Goal: Task Accomplishment & Management: Use online tool/utility

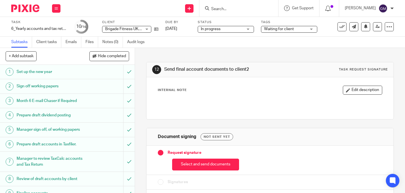
click at [239, 8] on input "Search" at bounding box center [236, 9] width 51 height 5
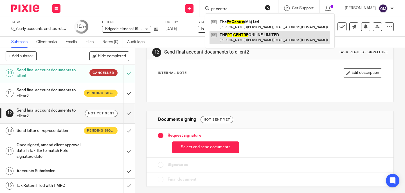
type input "pt centre"
click at [258, 36] on link at bounding box center [269, 37] width 121 height 13
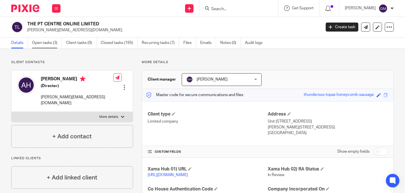
click at [40, 44] on link "Open tasks (3)" at bounding box center [47, 42] width 30 height 11
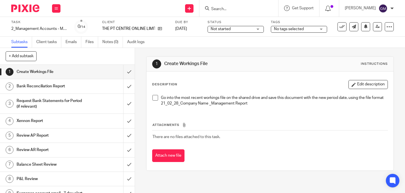
click at [154, 98] on span at bounding box center [155, 98] width 6 height 6
click at [124, 72] on input "submit" at bounding box center [67, 72] width 135 height 14
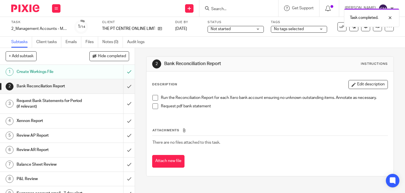
click at [153, 97] on span at bounding box center [155, 98] width 6 height 6
click at [153, 105] on span at bounding box center [155, 106] width 6 height 6
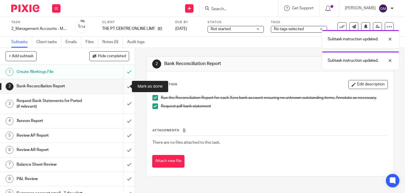
click at [122, 87] on input "submit" at bounding box center [67, 86] width 135 height 14
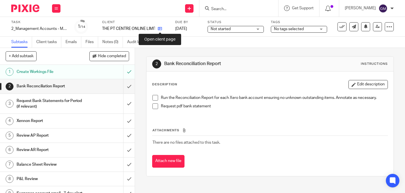
click at [159, 28] on icon at bounding box center [160, 28] width 4 height 4
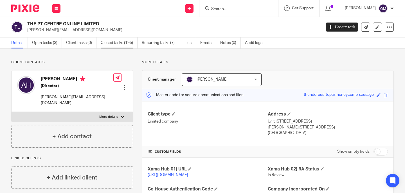
click at [122, 48] on link "Closed tasks (195)" at bounding box center [119, 42] width 37 height 11
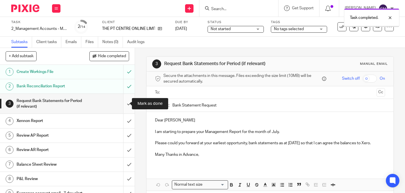
click at [127, 103] on input "submit" at bounding box center [67, 104] width 135 height 20
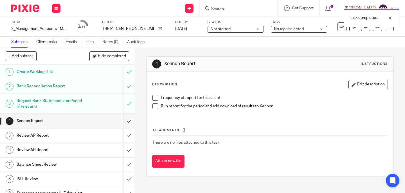
drag, startPoint x: 152, startPoint y: 97, endPoint x: 151, endPoint y: 102, distance: 5.3
click at [152, 97] on span at bounding box center [155, 98] width 6 height 6
click at [154, 106] on span at bounding box center [155, 106] width 6 height 6
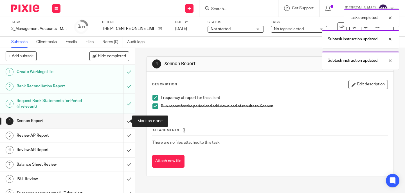
click at [124, 124] on input "submit" at bounding box center [67, 121] width 135 height 14
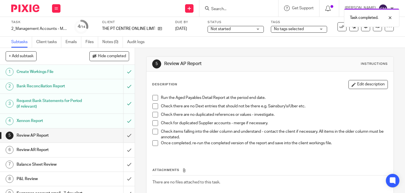
click at [154, 98] on span at bounding box center [155, 98] width 6 height 6
click at [154, 107] on span at bounding box center [155, 106] width 6 height 6
click at [154, 112] on span at bounding box center [155, 115] width 6 height 6
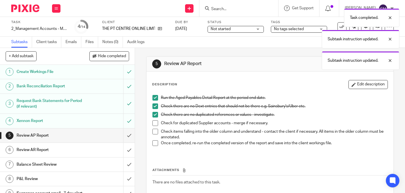
click at [153, 123] on span at bounding box center [155, 123] width 6 height 6
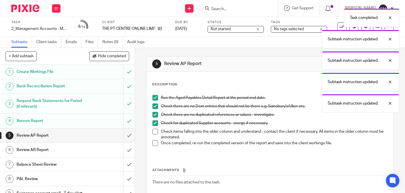
click at [153, 131] on span at bounding box center [155, 131] width 6 height 6
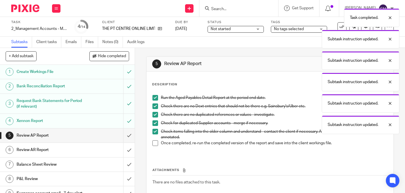
click at [154, 144] on span at bounding box center [155, 143] width 6 height 6
click at [123, 137] on input "submit" at bounding box center [67, 135] width 135 height 14
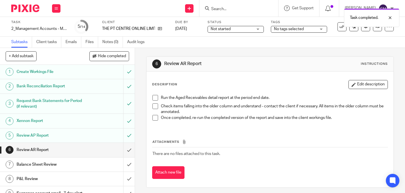
click at [154, 95] on span at bounding box center [155, 98] width 6 height 6
click at [152, 107] on span at bounding box center [155, 106] width 6 height 6
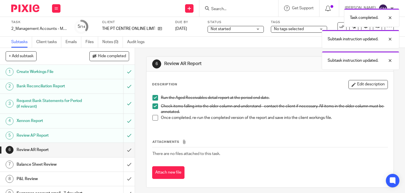
click at [152, 119] on span at bounding box center [155, 118] width 6 height 6
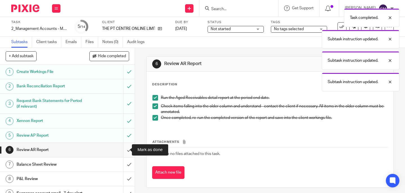
click at [124, 151] on input "submit" at bounding box center [67, 150] width 135 height 14
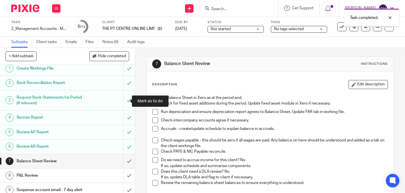
scroll to position [4, 0]
click at [153, 103] on span at bounding box center [155, 103] width 6 height 6
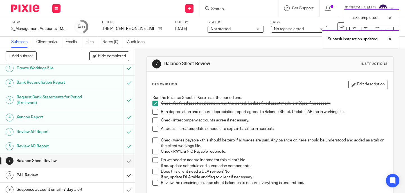
click at [152, 113] on span at bounding box center [155, 112] width 6 height 6
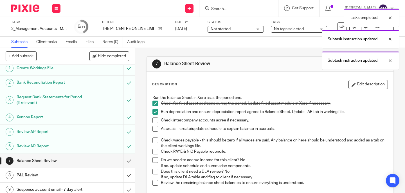
click at [154, 120] on span at bounding box center [155, 120] width 6 height 6
click at [152, 127] on span at bounding box center [155, 129] width 6 height 6
click at [152, 139] on span at bounding box center [155, 140] width 6 height 6
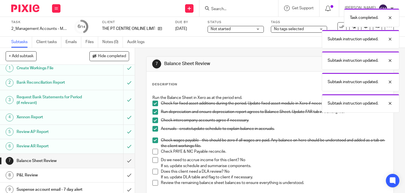
click at [153, 152] on span at bounding box center [155, 151] width 6 height 6
click at [155, 161] on span at bounding box center [155, 160] width 6 height 6
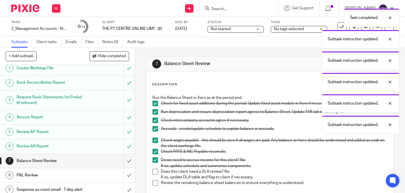
click at [155, 173] on span at bounding box center [155, 171] width 6 height 6
click at [153, 181] on span at bounding box center [155, 183] width 6 height 6
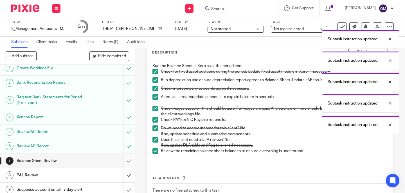
scroll to position [34, 0]
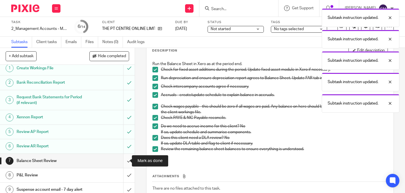
click at [125, 162] on input "submit" at bounding box center [67, 160] width 135 height 14
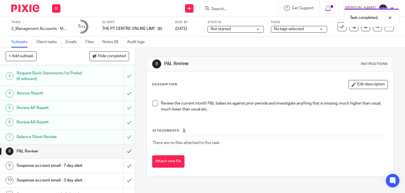
scroll to position [29, 0]
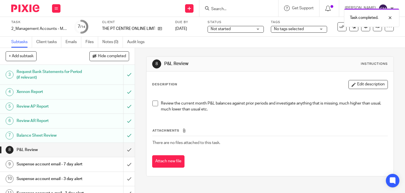
drag, startPoint x: 152, startPoint y: 101, endPoint x: 151, endPoint y: 107, distance: 5.4
click at [152, 101] on span at bounding box center [155, 103] width 6 height 6
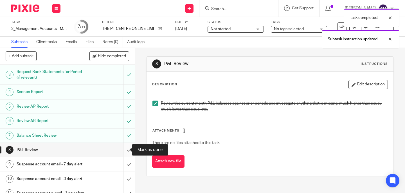
click at [122, 151] on input "submit" at bounding box center [67, 150] width 135 height 14
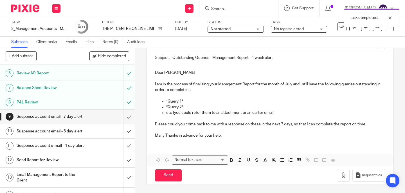
scroll to position [81, 0]
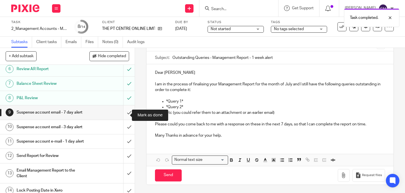
click at [124, 114] on input "submit" at bounding box center [67, 112] width 135 height 14
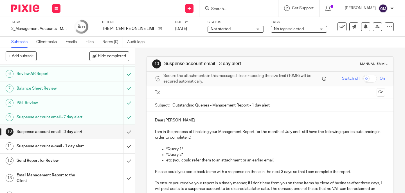
scroll to position [101, 0]
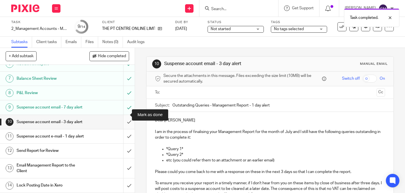
click at [124, 115] on input "submit" at bounding box center [67, 122] width 135 height 14
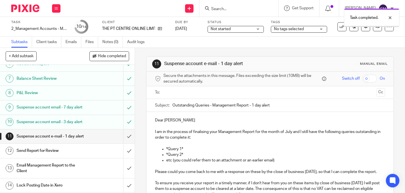
scroll to position [103, 0]
click at [124, 137] on input "submit" at bounding box center [67, 136] width 135 height 14
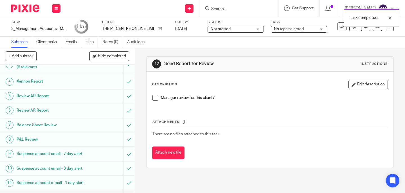
scroll to position [51, 0]
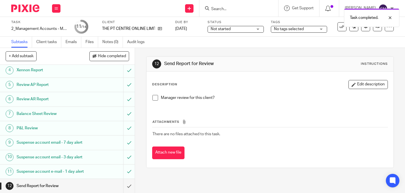
click at [154, 100] on span at bounding box center [155, 98] width 6 height 6
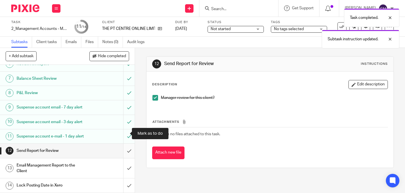
scroll to position [103, 0]
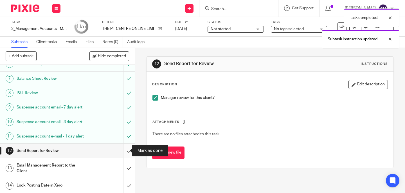
click at [125, 152] on input "submit" at bounding box center [67, 150] width 135 height 14
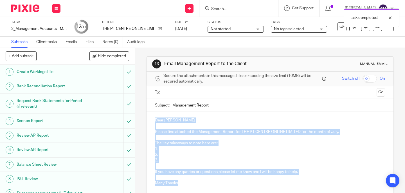
drag, startPoint x: 152, startPoint y: 121, endPoint x: 180, endPoint y: 182, distance: 67.3
click at [180, 182] on div "Dear Adam Please find attached the Management Report for THE PT CENTRE ONLINE L…" at bounding box center [269, 151] width 247 height 78
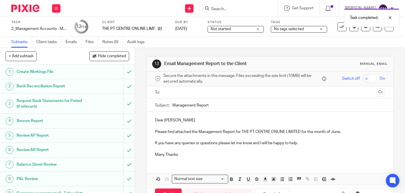
click at [191, 91] on input "text" at bounding box center [269, 92] width 209 height 6
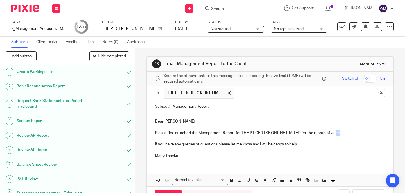
drag, startPoint x: 334, startPoint y: 134, endPoint x: 338, endPoint y: 134, distance: 4.3
click at [338, 134] on p "Please find attached the Management Report for THE PT CENTRE ONLINE LIMITED for…" at bounding box center [270, 133] width 230 height 6
drag, startPoint x: 212, startPoint y: 107, endPoint x: 175, endPoint y: 100, distance: 37.8
click at [175, 100] on input "Management Report" at bounding box center [278, 106] width 213 height 13
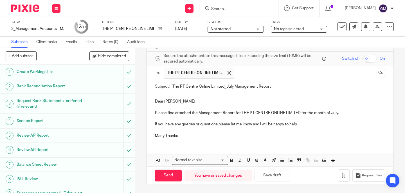
type input "The PT Centre Online Limited_July Management Report"
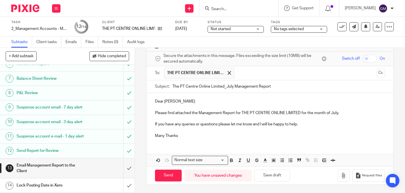
scroll to position [103, 0]
click at [341, 175] on icon "button" at bounding box center [344, 175] width 6 height 6
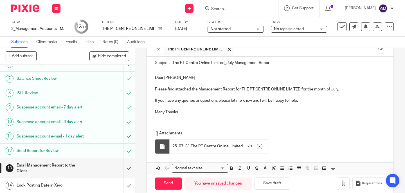
scroll to position [52, 0]
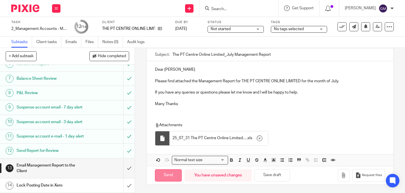
click at [163, 175] on input "Send" at bounding box center [168, 175] width 27 height 12
type input "Sent"
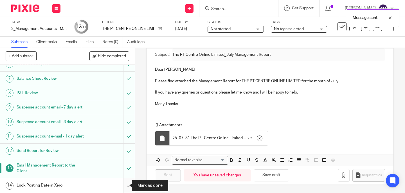
click at [126, 185] on input "submit" at bounding box center [67, 185] width 135 height 14
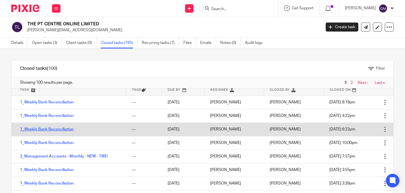
scroll to position [10, 0]
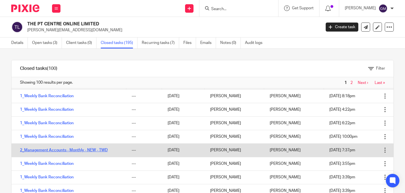
click at [64, 150] on link "2_Management Accounts - Monthly - NEW - TWD" at bounding box center [64, 150] width 88 height 4
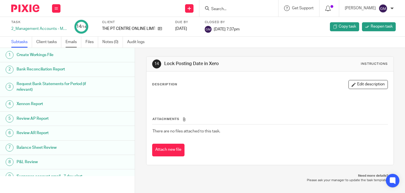
click at [75, 44] on link "Emails" at bounding box center [73, 42] width 16 height 11
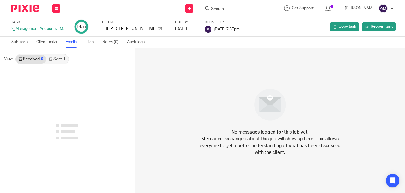
click at [62, 60] on link "Sent 1" at bounding box center [57, 59] width 22 height 9
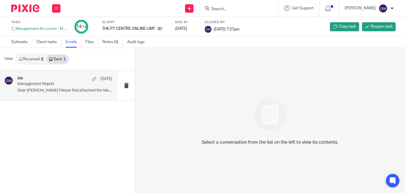
click at [57, 93] on div "Me [DATE] Management Report Dear [PERSON_NAME] Please find attached the Managem…" at bounding box center [64, 85] width 95 height 19
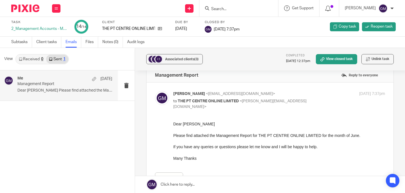
scroll to position [10, 0]
drag, startPoint x: 345, startPoint y: 238, endPoint x: 203, endPoint y: 159, distance: 162.2
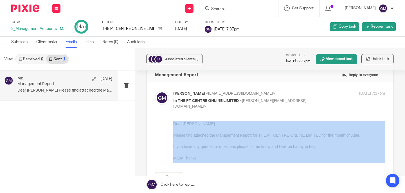
drag, startPoint x: 201, startPoint y: 157, endPoint x: 171, endPoint y: 114, distance: 52.4
click at [169, 111] on div "Grace Moncada <grace@profitgenie.group> to THE PT CENTRE ONLINE LIMITED <adam@t…" at bounding box center [270, 136] width 230 height 91
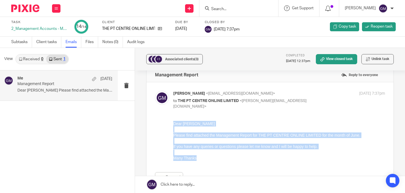
drag, startPoint x: 197, startPoint y: 159, endPoint x: 169, endPoint y: 125, distance: 44.8
click html "Dear Adam Please find attached the Management Report for THE PT CENTRE ONLINE L…"
copy div "Dear Adam Please find attached the Management Report for THE PT CENTRE ONLINE L…"
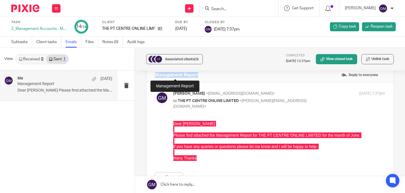
drag, startPoint x: 204, startPoint y: 76, endPoint x: 154, endPoint y: 76, distance: 49.8
click at [154, 76] on div "Management Report Reply to everyone" at bounding box center [269, 75] width 247 height 14
copy h4 "Management Report"
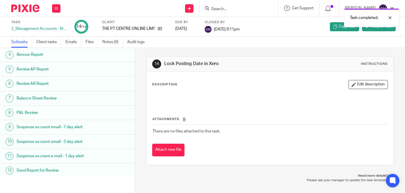
scroll to position [80, 0]
